Goal: Task Accomplishment & Management: Manage account settings

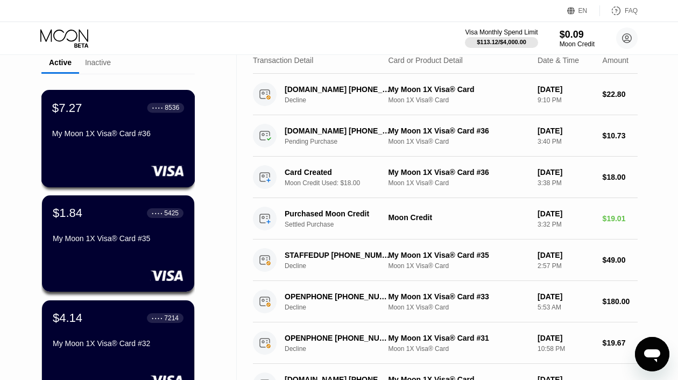
scroll to position [48, 0]
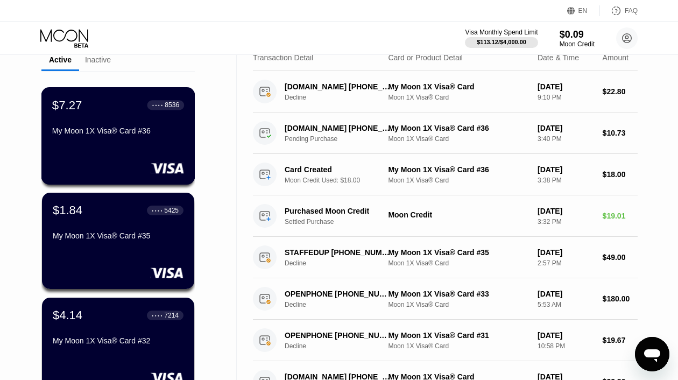
click at [159, 167] on rect at bounding box center [167, 167] width 33 height 11
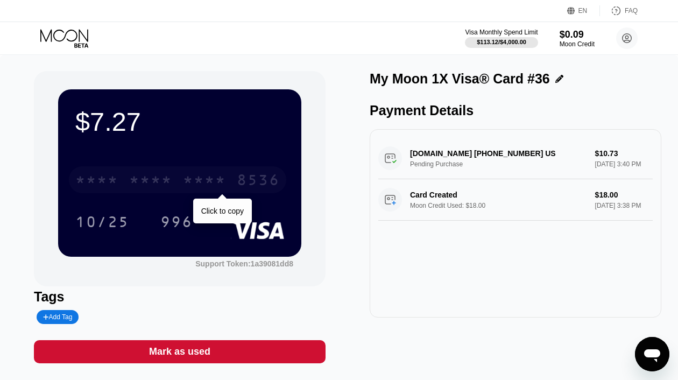
click at [275, 179] on div "8536" at bounding box center [258, 181] width 43 height 17
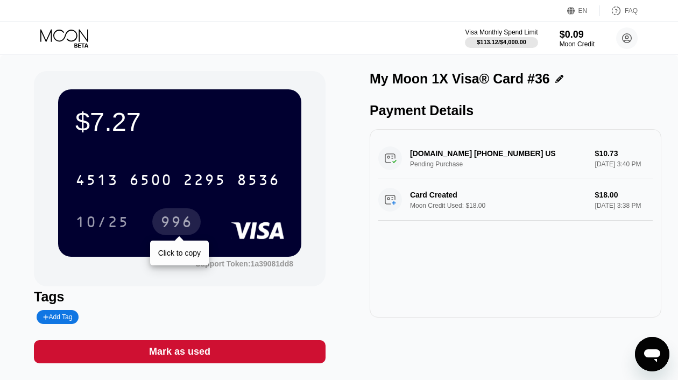
click at [173, 226] on div "996" at bounding box center [176, 223] width 32 height 17
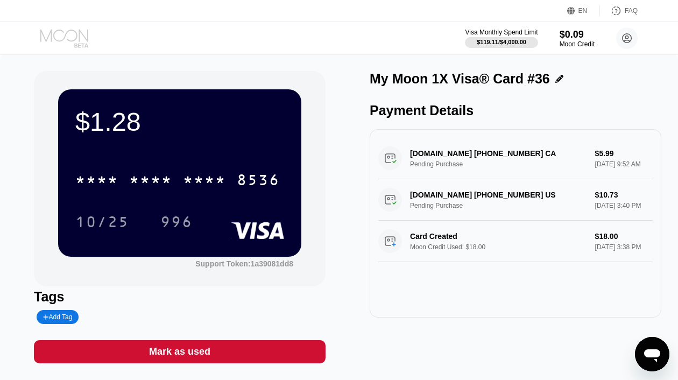
click at [55, 30] on icon at bounding box center [64, 35] width 48 height 12
